Goal: Navigation & Orientation: Find specific page/section

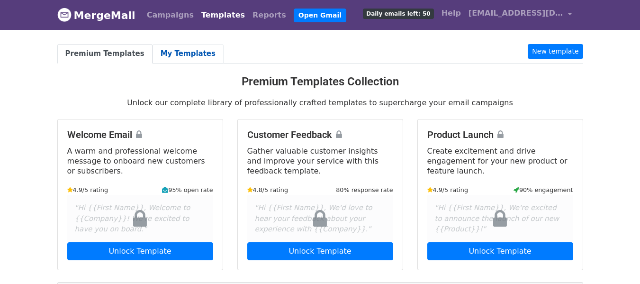
click at [168, 54] on link "My Templates" at bounding box center [188, 53] width 71 height 19
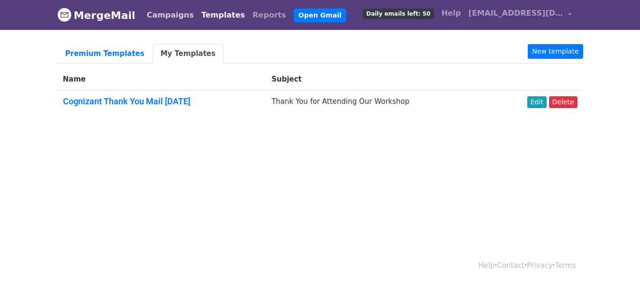
click at [159, 17] on link "Campaigns" at bounding box center [170, 15] width 55 height 19
